Goal: Information Seeking & Learning: Learn about a topic

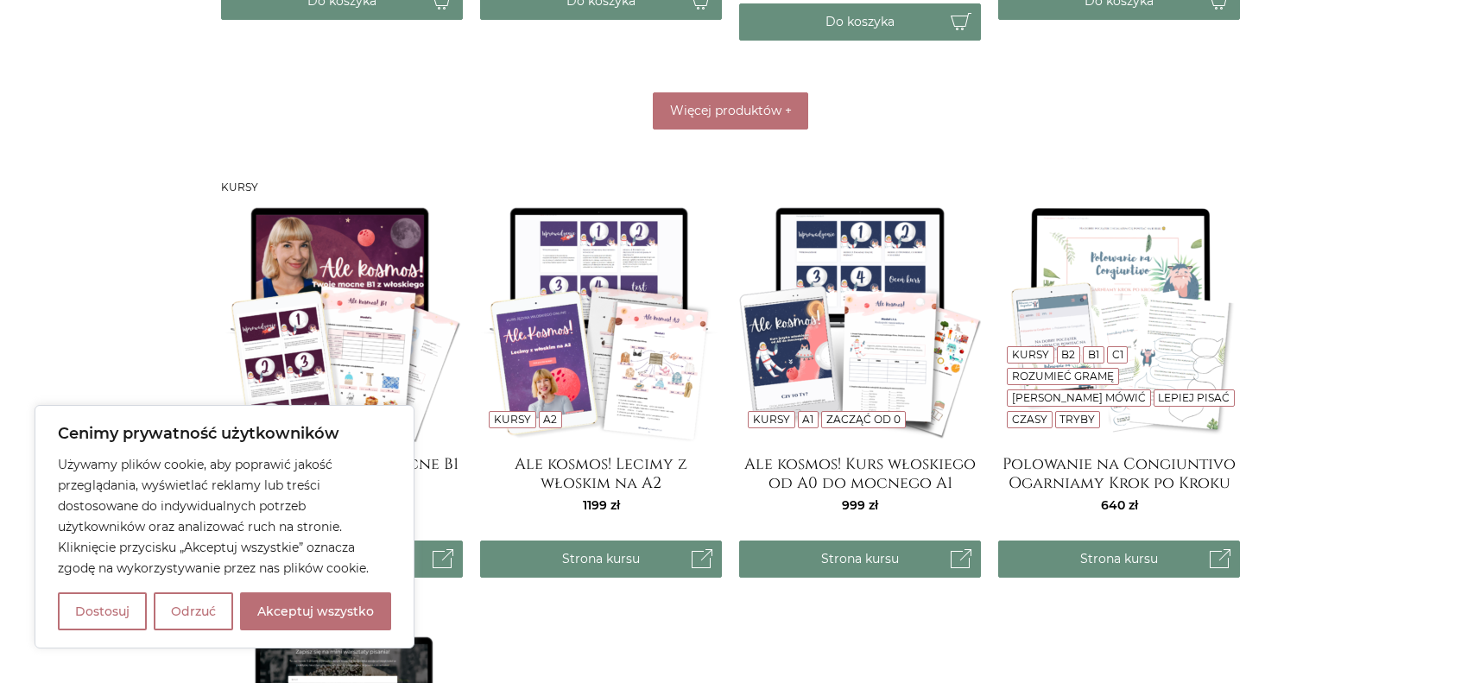
scroll to position [1382, 0]
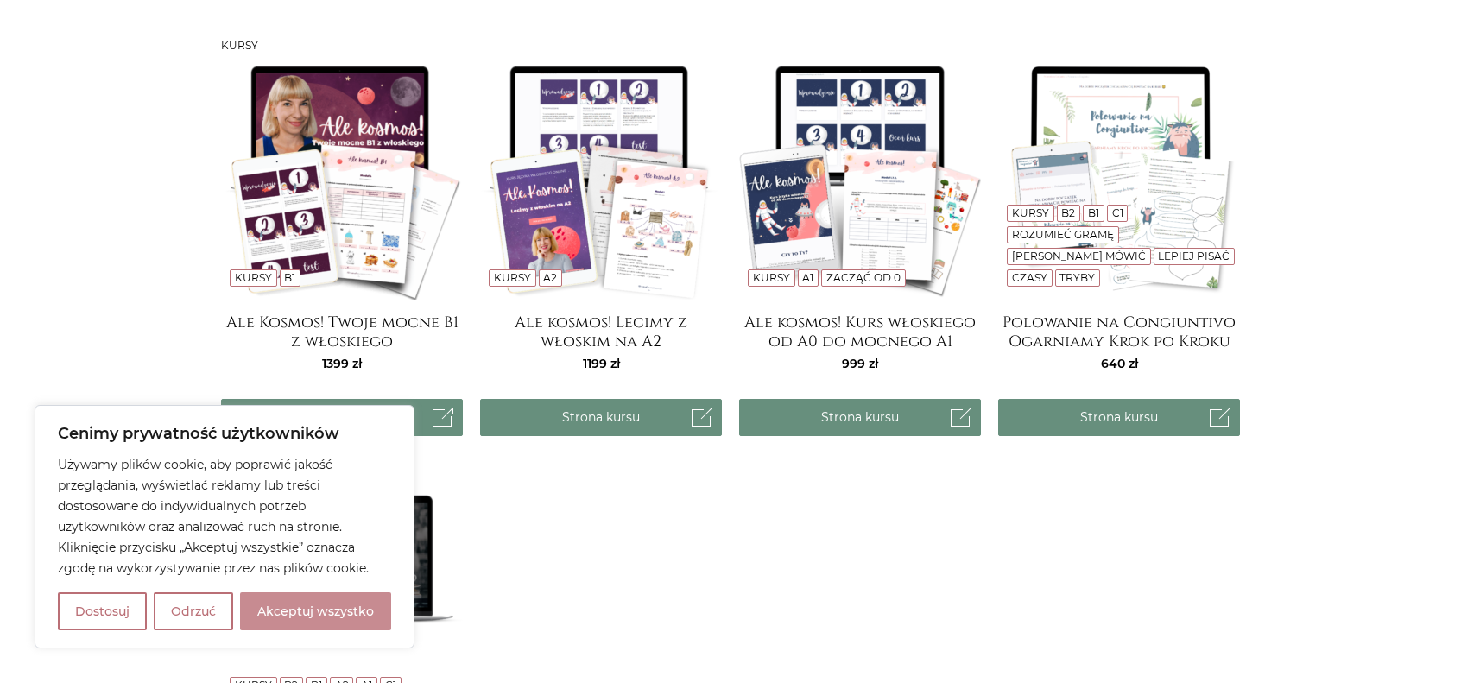
click at [300, 619] on button "Akceptuj wszystko" at bounding box center [315, 611] width 151 height 38
checkbox input "true"
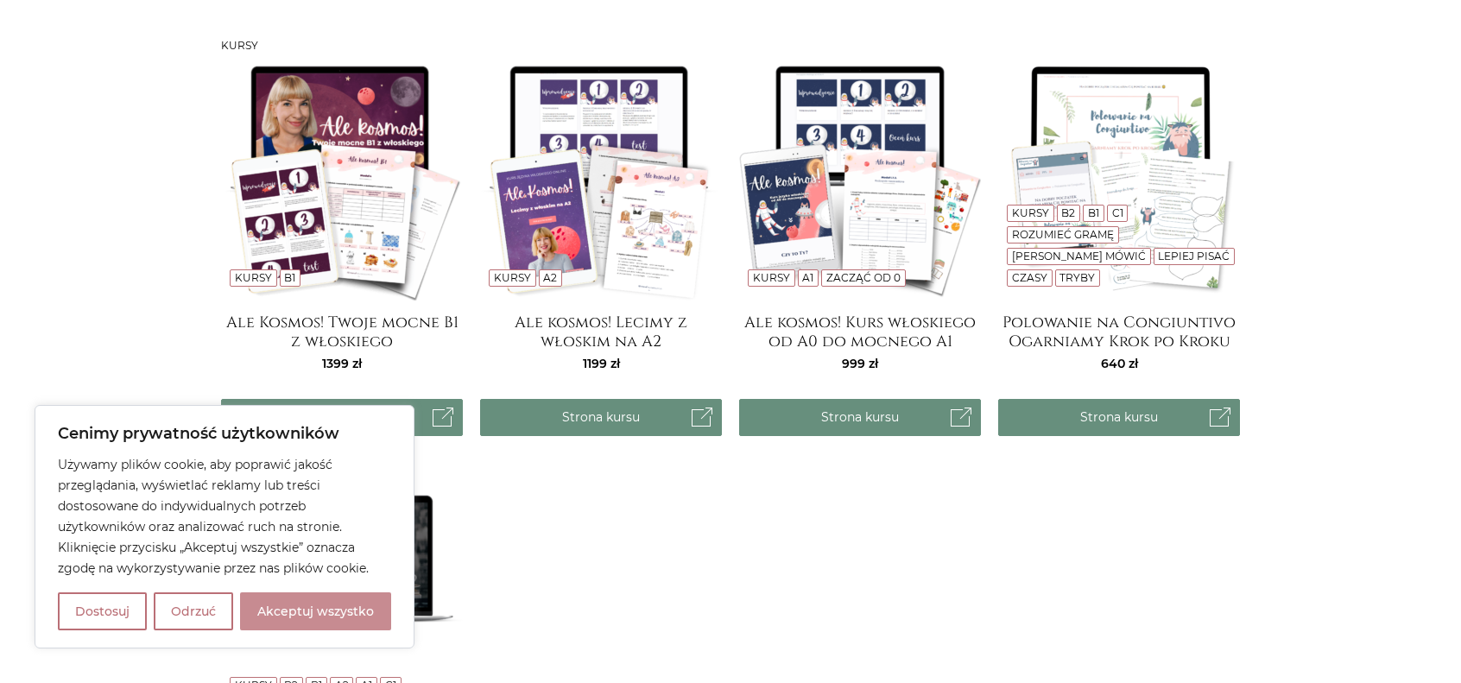
checkbox input "true"
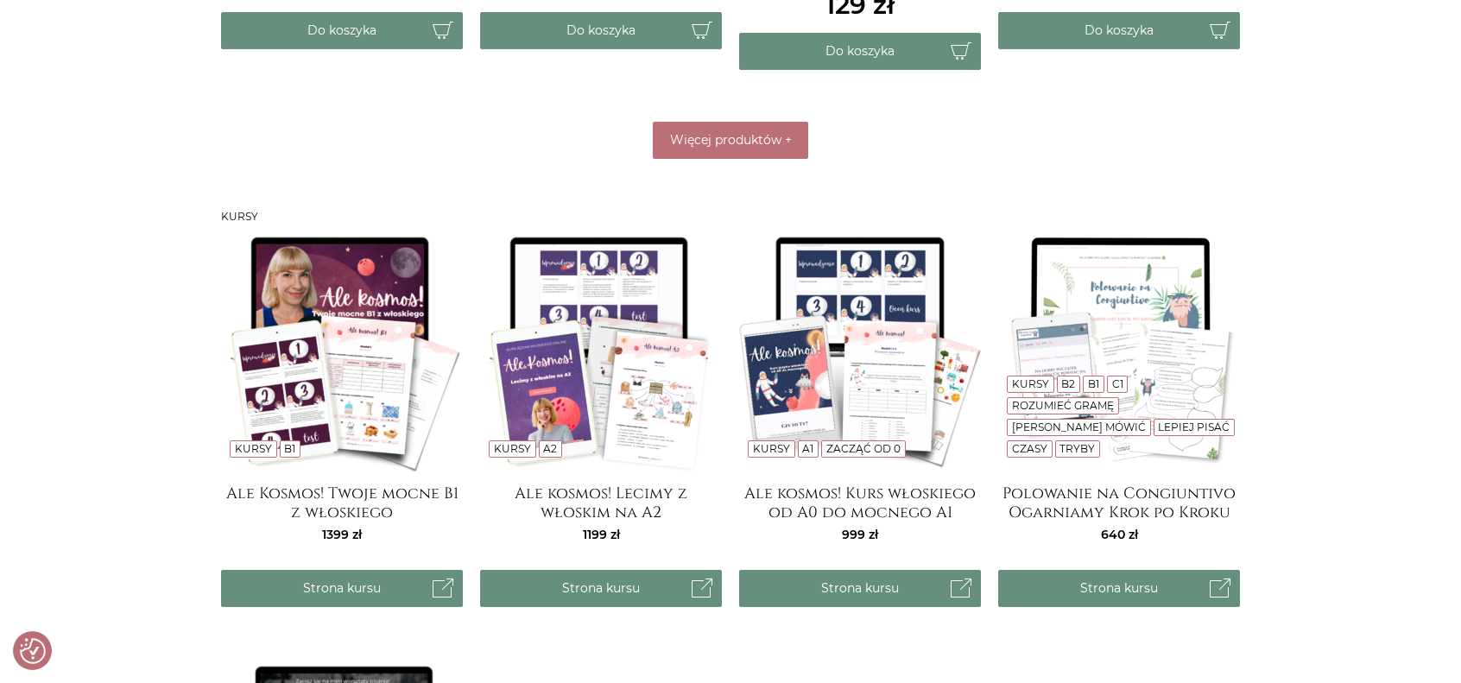
scroll to position [1209, 0]
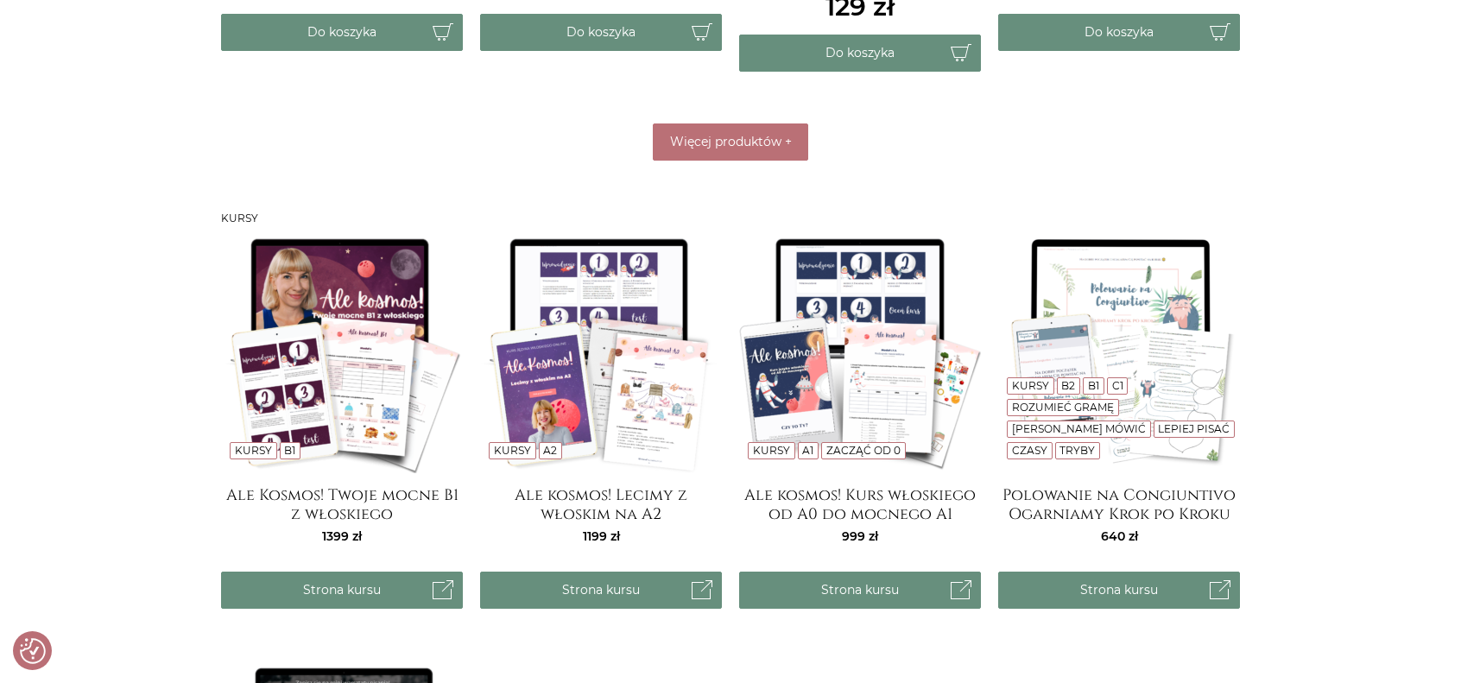
click at [649, 405] on img at bounding box center [601, 352] width 242 height 242
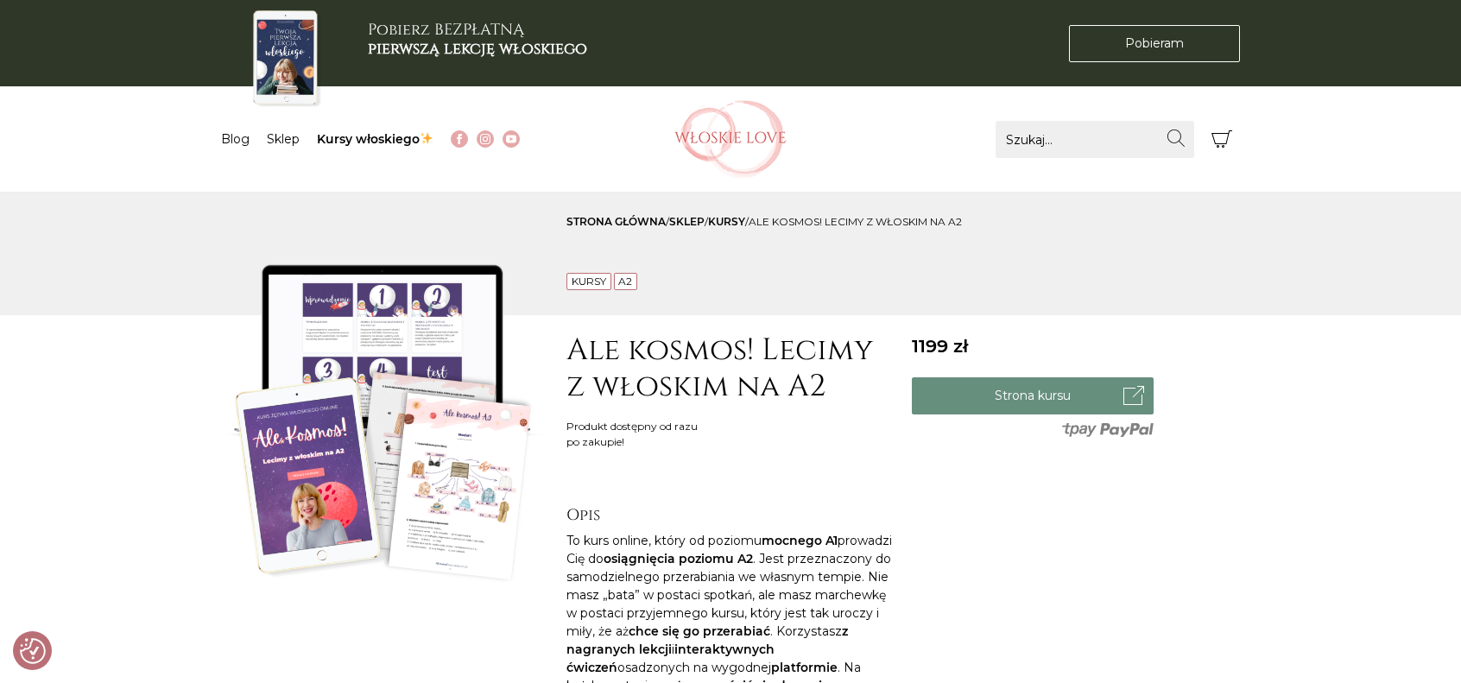
click at [484, 511] on img at bounding box center [385, 419] width 328 height 328
click at [468, 458] on img at bounding box center [385, 419] width 328 height 328
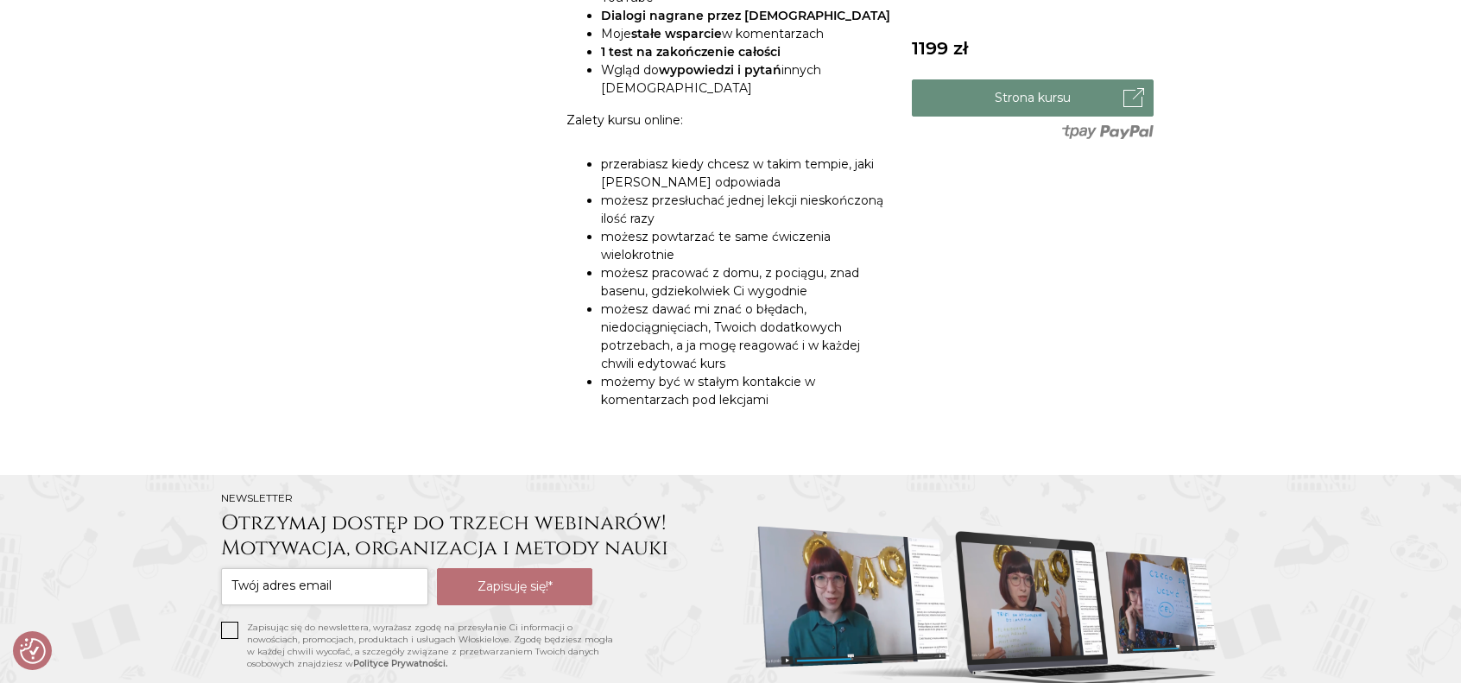
scroll to position [1123, 0]
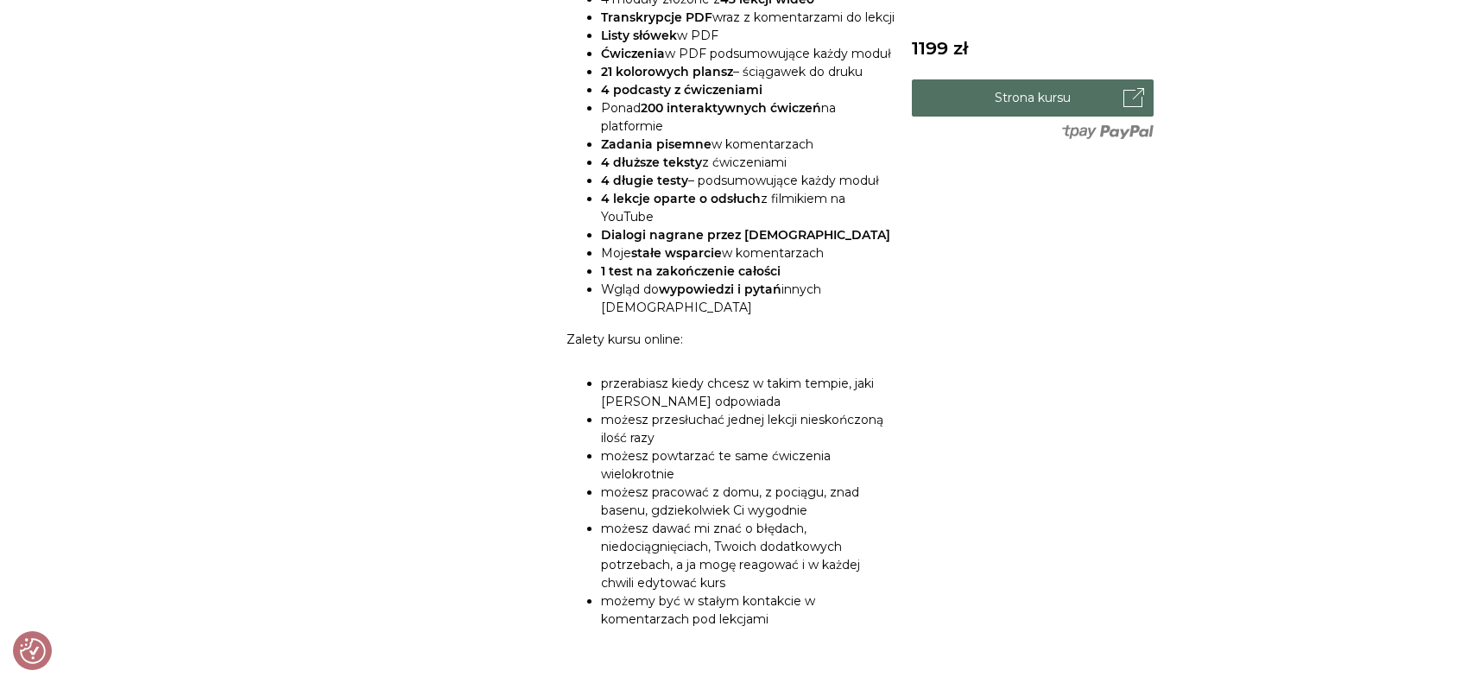
click at [991, 84] on link "Strona kursu" at bounding box center [1033, 97] width 242 height 37
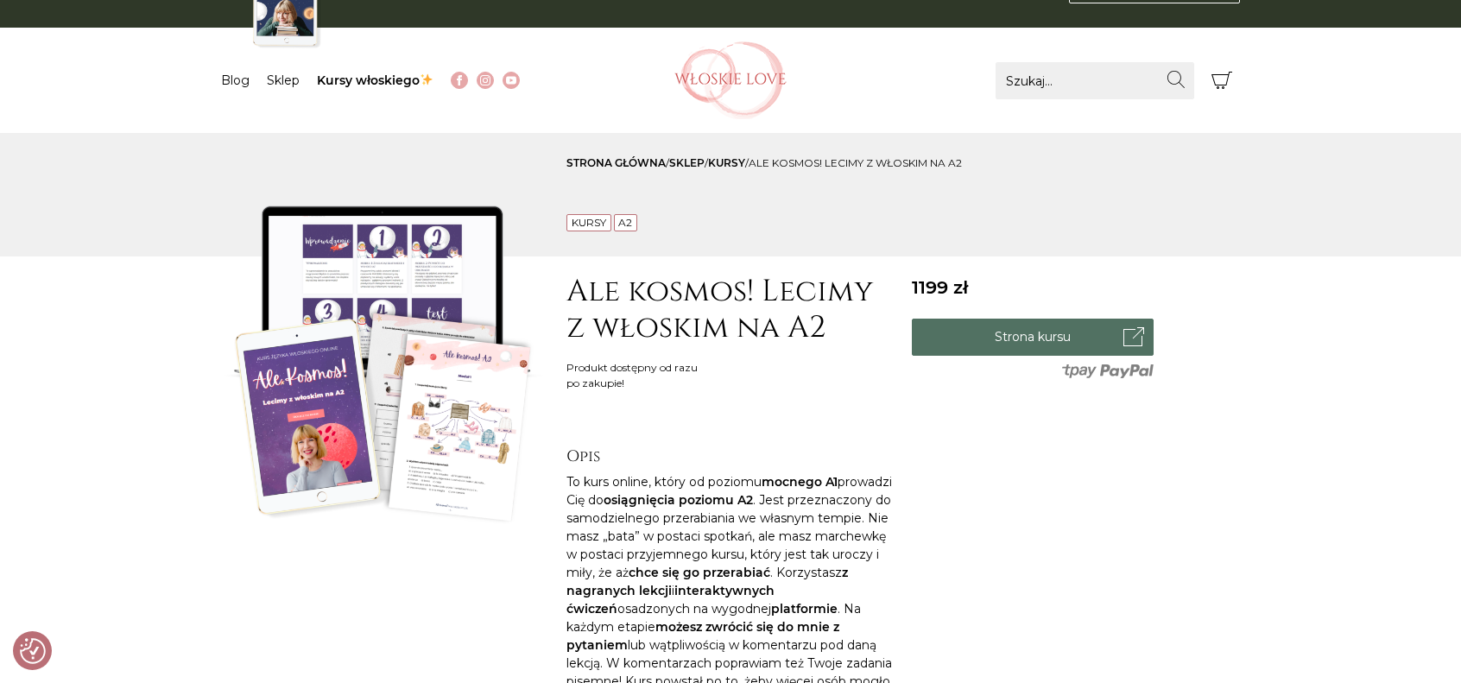
scroll to position [0, 0]
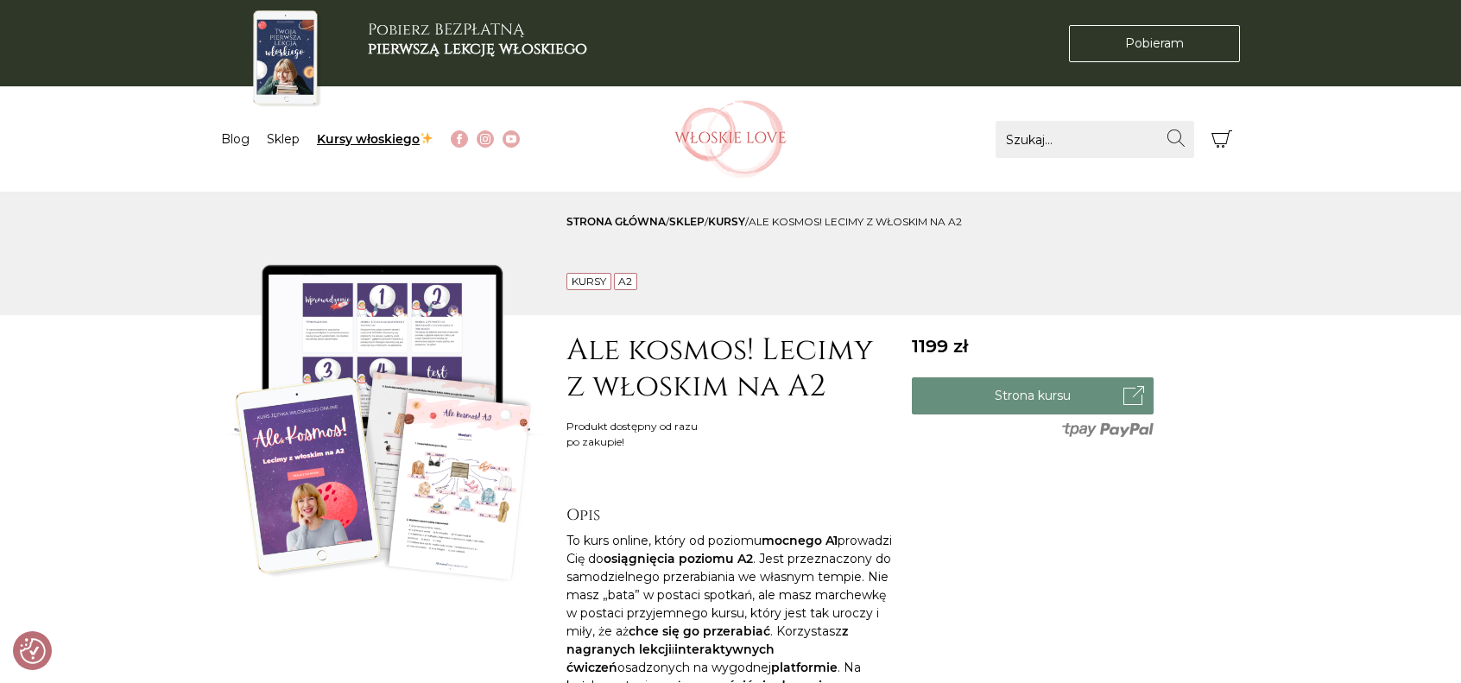
click at [347, 137] on link "Kursy włoskiego" at bounding box center [375, 139] width 117 height 16
